Goal: Information Seeking & Learning: Learn about a topic

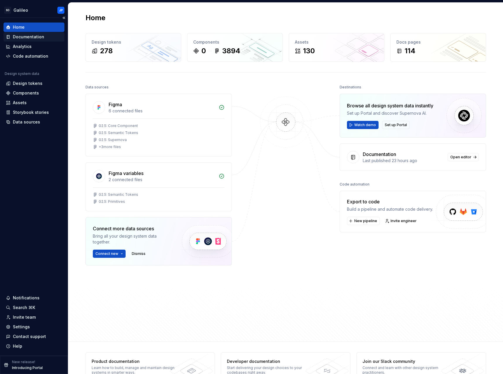
click at [36, 36] on div "Documentation" at bounding box center [28, 37] width 31 height 6
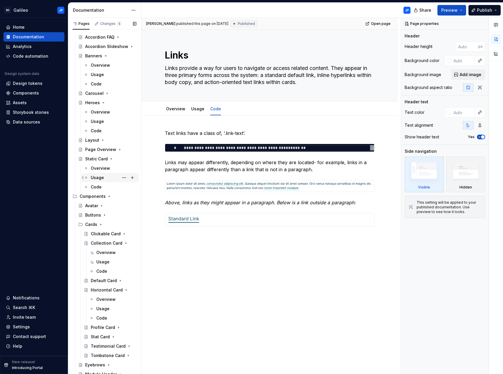
scroll to position [88, 0]
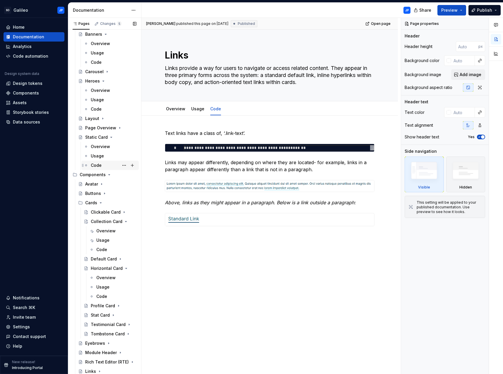
click at [106, 166] on div "Code" at bounding box center [114, 165] width 46 height 8
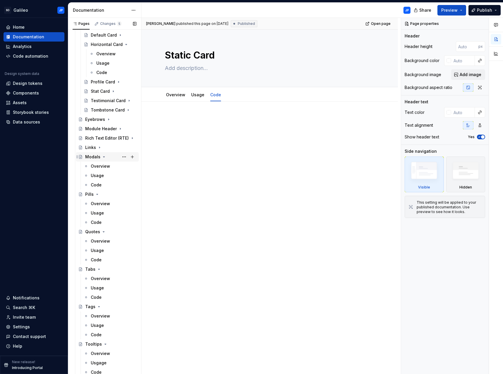
scroll to position [351, 0]
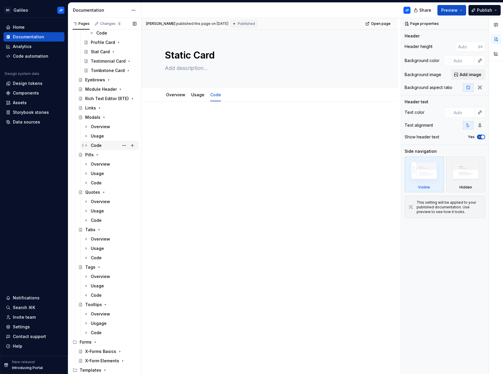
click at [103, 147] on div "Code" at bounding box center [114, 145] width 46 height 8
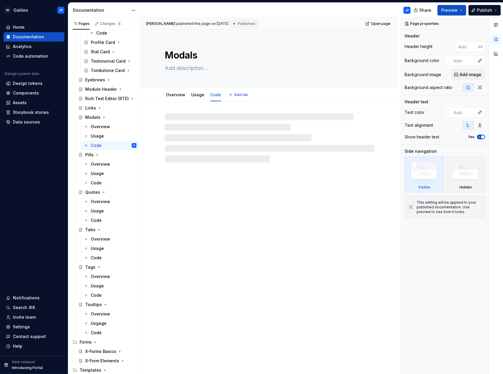
click at [298, 62] on div "Modals" at bounding box center [270, 58] width 210 height 57
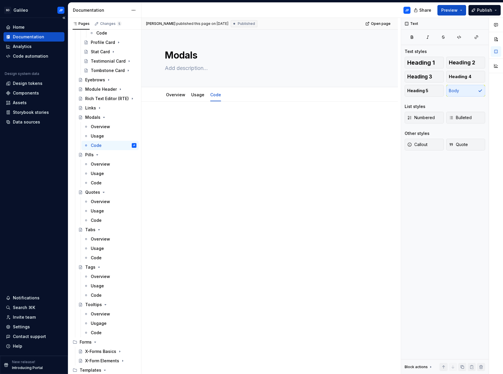
type textarea "*"
